Goal: Task Accomplishment & Management: Use online tool/utility

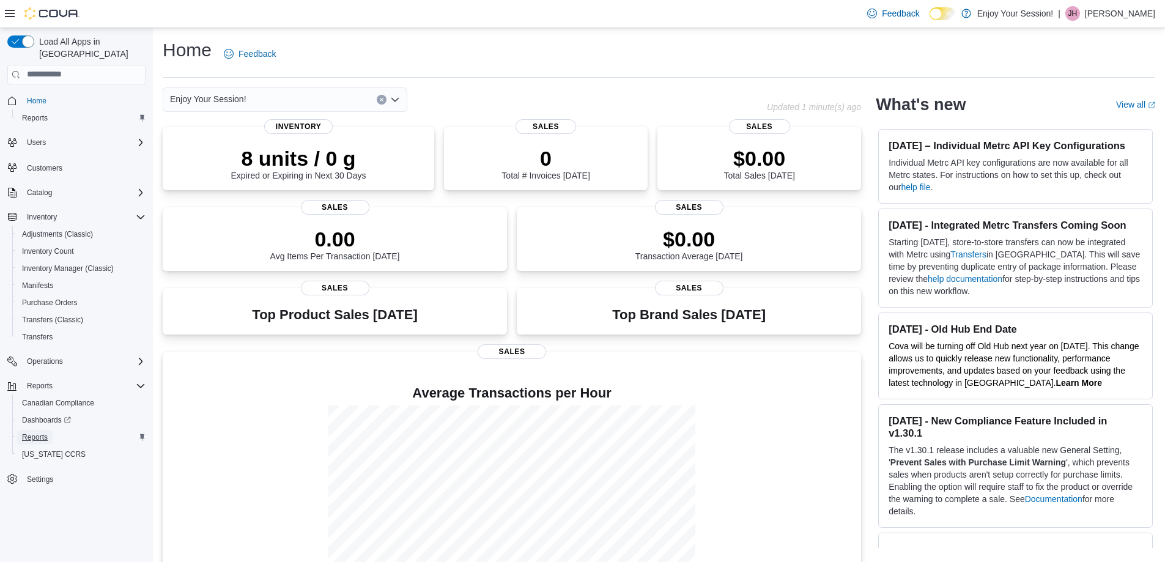
click at [42, 432] on span "Reports" at bounding box center [35, 437] width 26 height 10
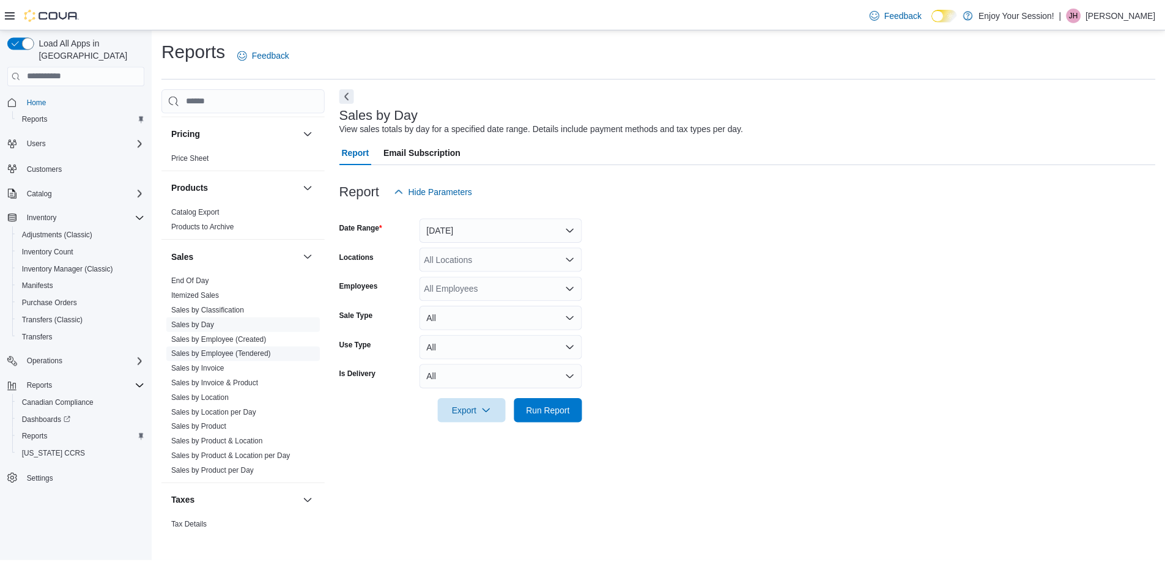
scroll to position [673, 0]
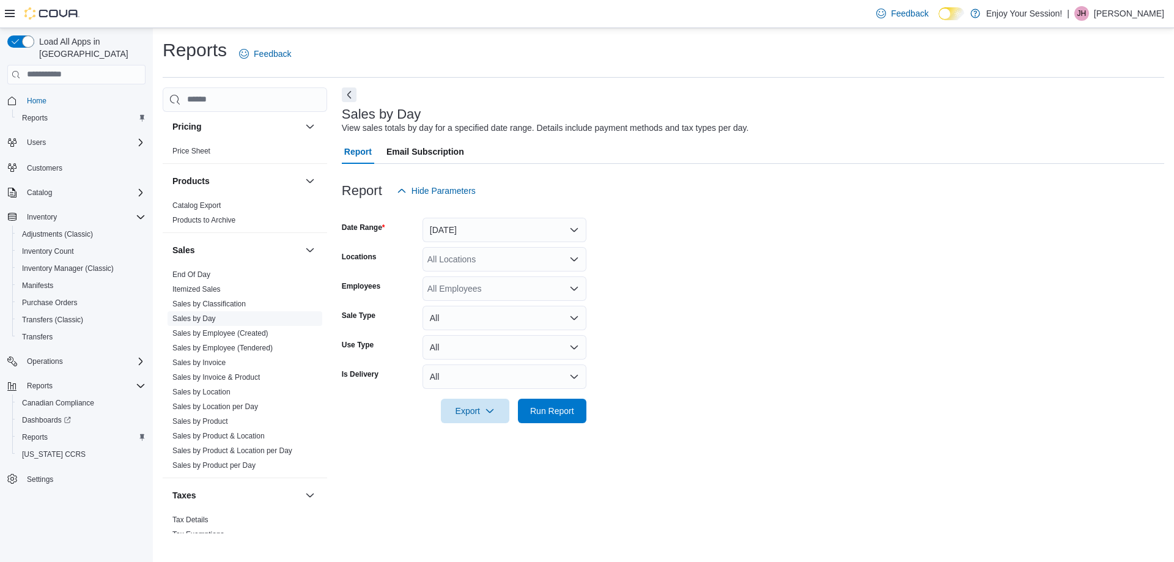
click at [205, 319] on link "Sales by Day" at bounding box center [193, 318] width 43 height 9
click at [552, 416] on span "Run Report" at bounding box center [552, 410] width 44 height 12
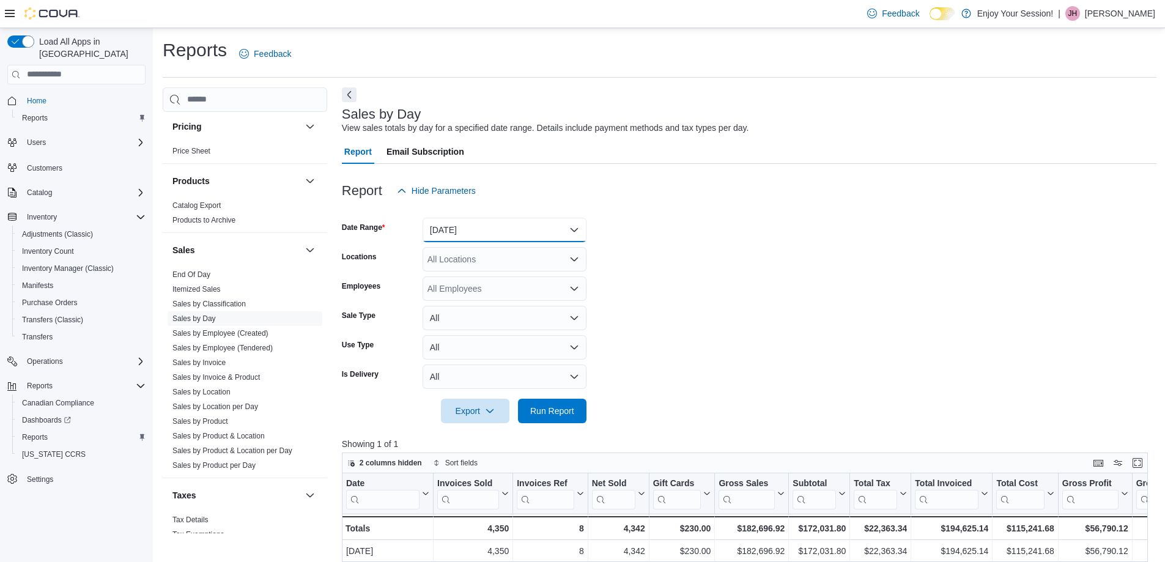
click at [462, 234] on button "[DATE]" at bounding box center [505, 230] width 164 height 24
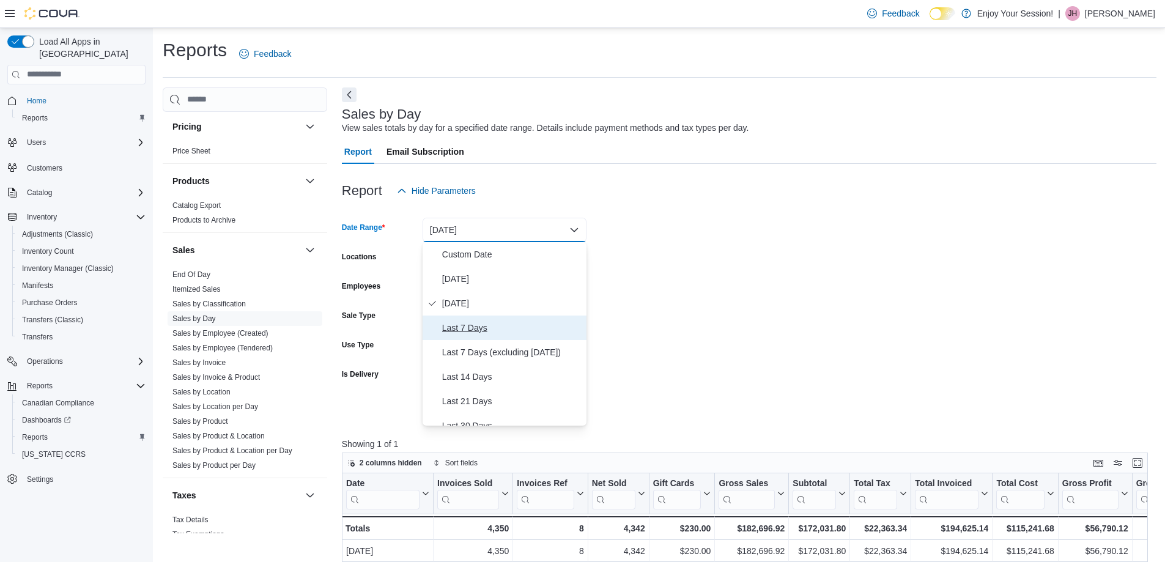
click at [461, 328] on span "Last 7 Days" at bounding box center [511, 327] width 139 height 15
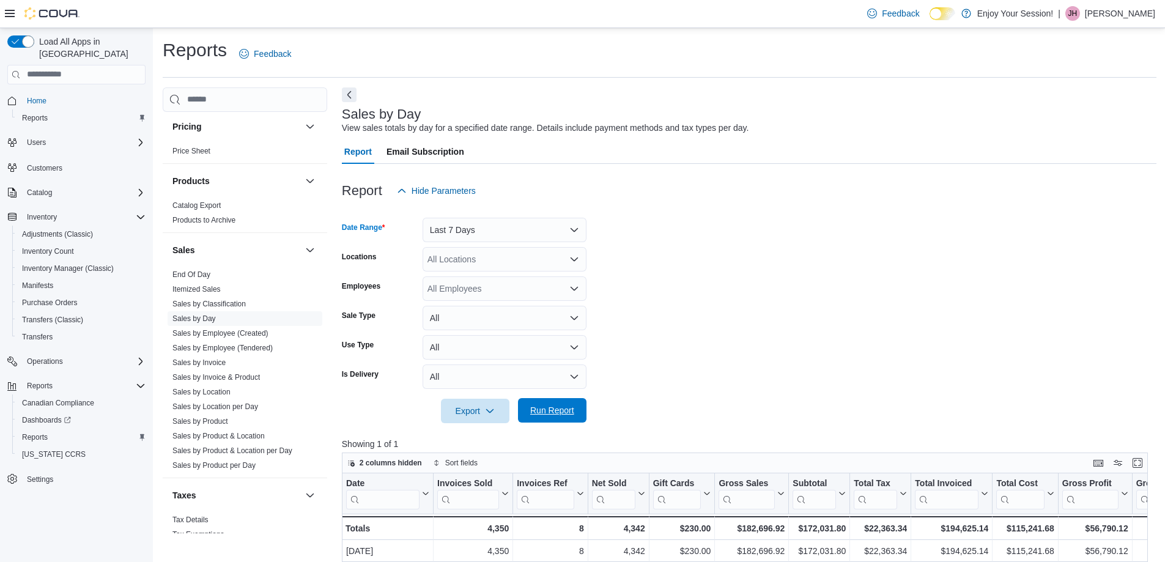
click at [554, 408] on span "Run Report" at bounding box center [552, 410] width 44 height 12
click at [466, 258] on div "All Locations" at bounding box center [505, 259] width 164 height 24
type input "***"
click at [471, 286] on button "Elliot Lake" at bounding box center [505, 281] width 164 height 18
type input "***"
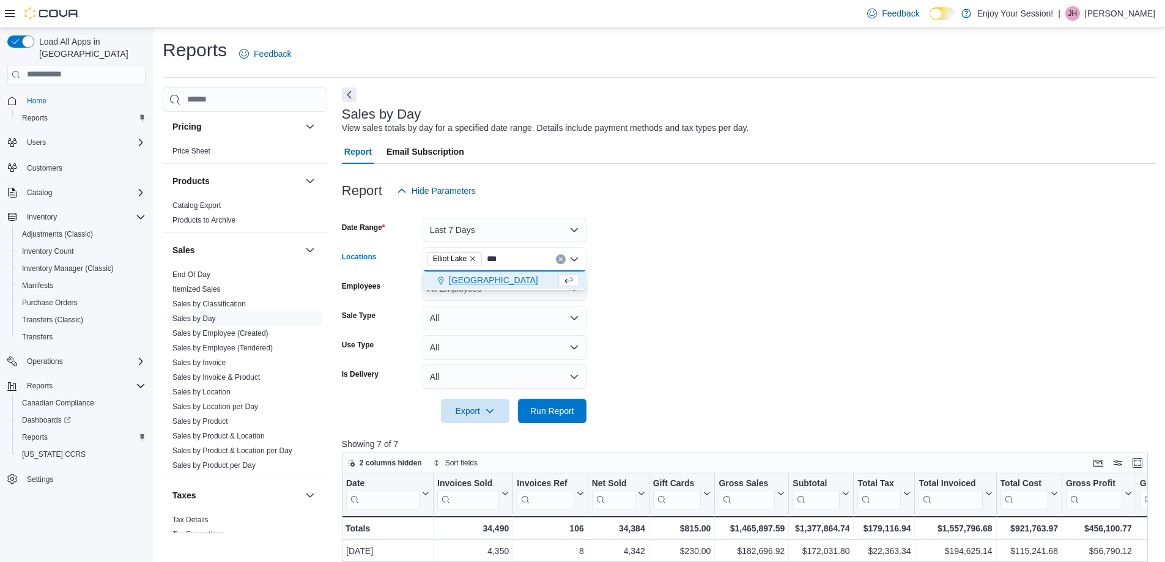
click at [500, 280] on span "[GEOGRAPHIC_DATA]" at bounding box center [493, 280] width 89 height 12
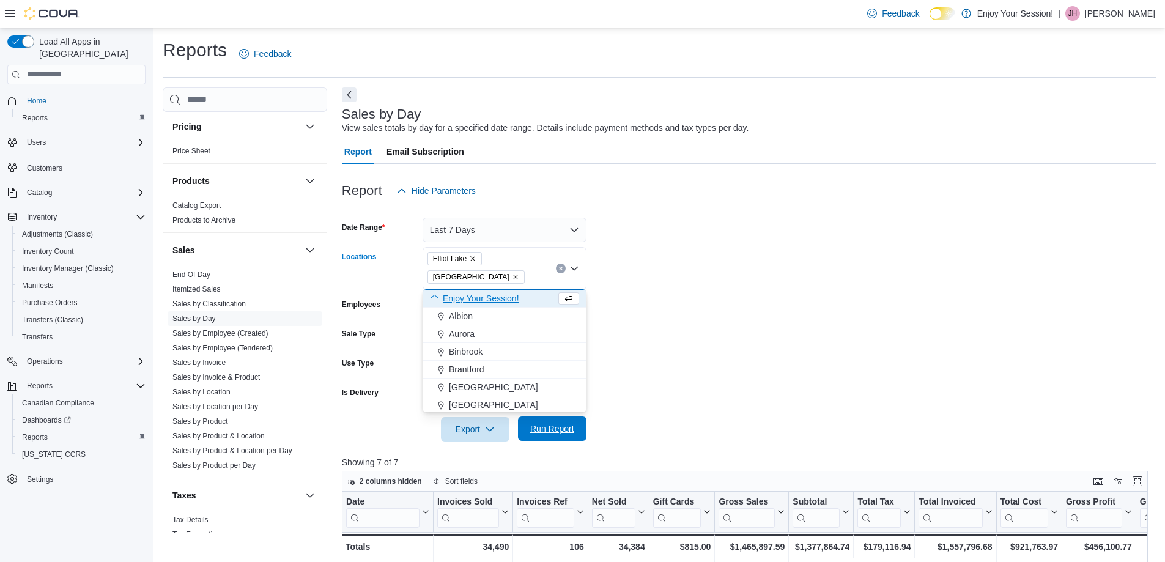
click at [555, 431] on span "Run Report" at bounding box center [552, 429] width 44 height 12
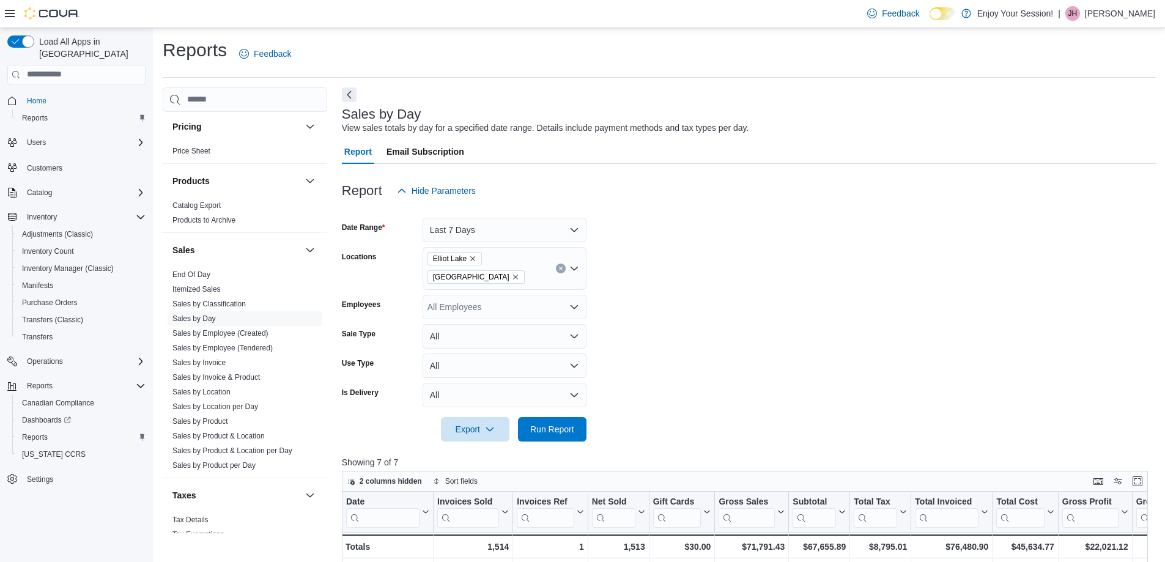
scroll to position [224, 0]
